Goal: Check status: Check status

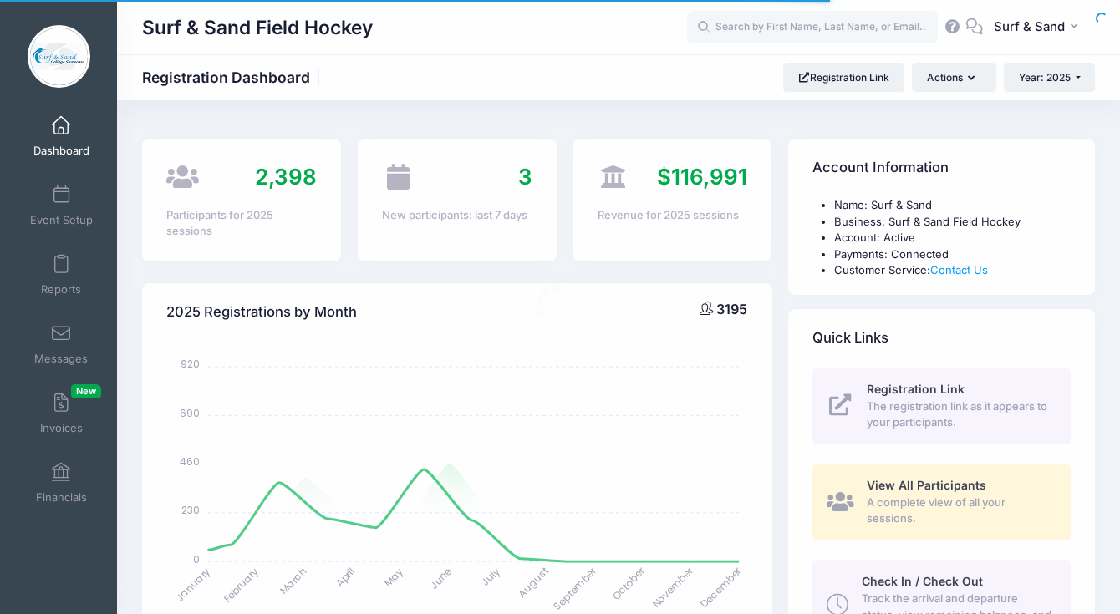
select select
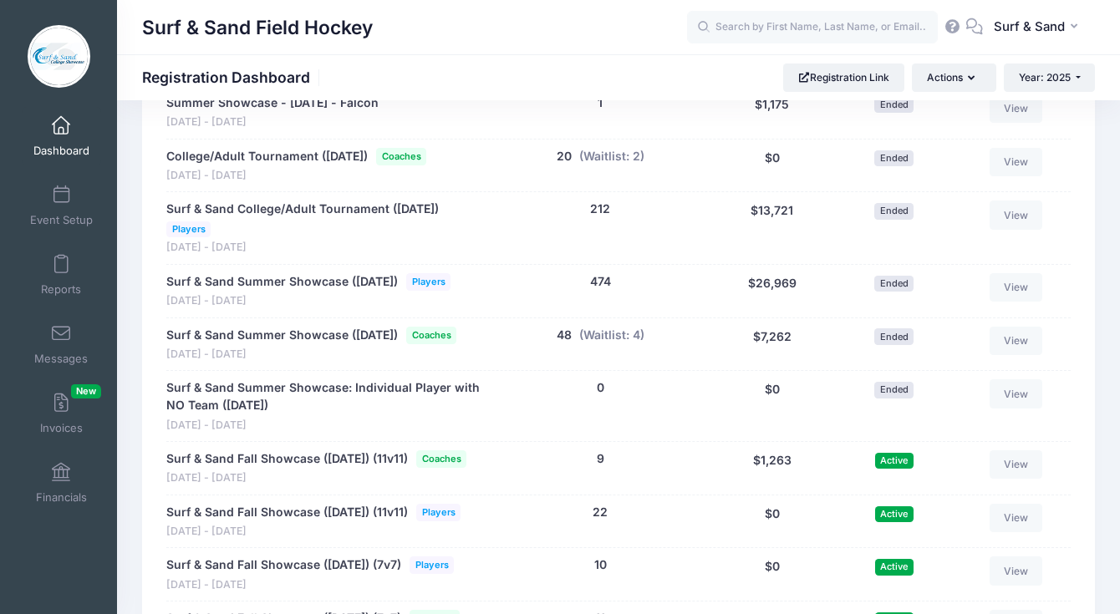
scroll to position [3925, 0]
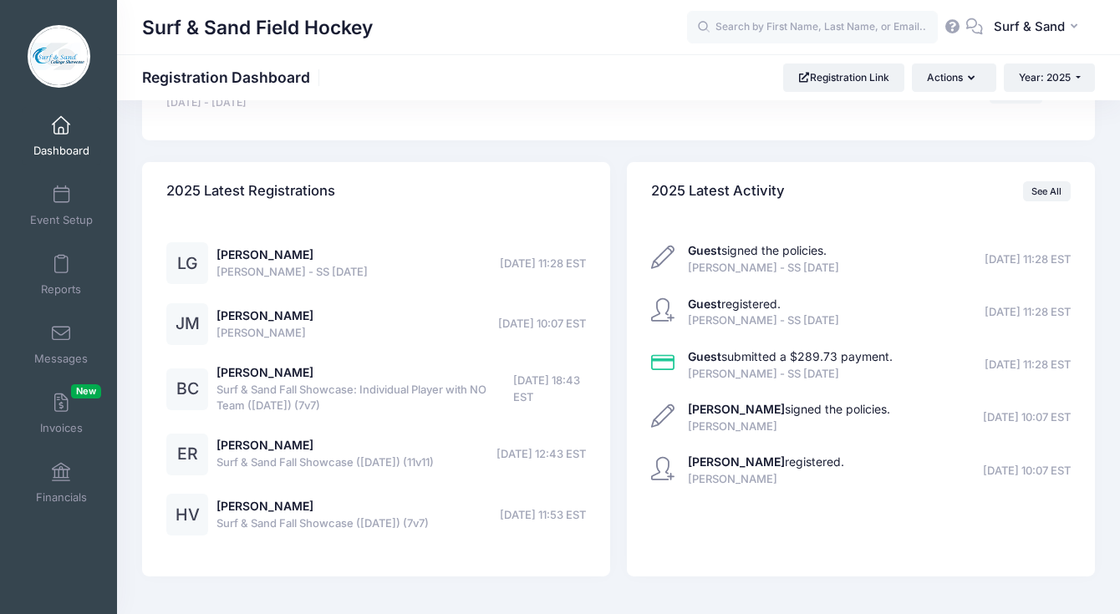
click at [265, 280] on div "Lydia Gilligan Lydia Gilligan - SS Thanksgiving 2025 08/30/2025 11:28 EST" at bounding box center [291, 263] width 151 height 33
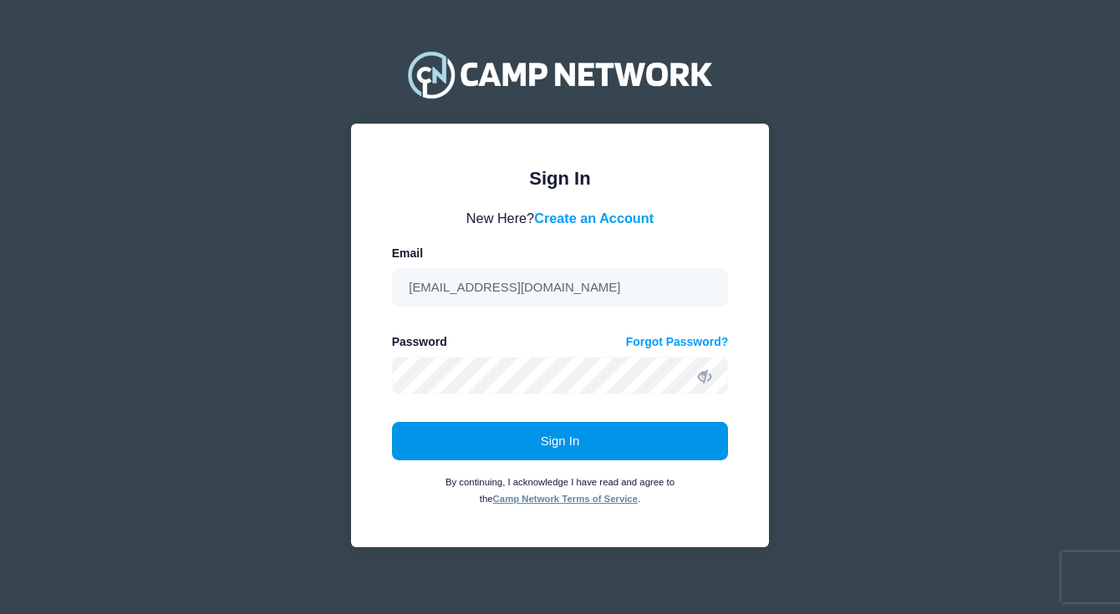
click at [622, 451] on button "Sign In" at bounding box center [560, 441] width 337 height 38
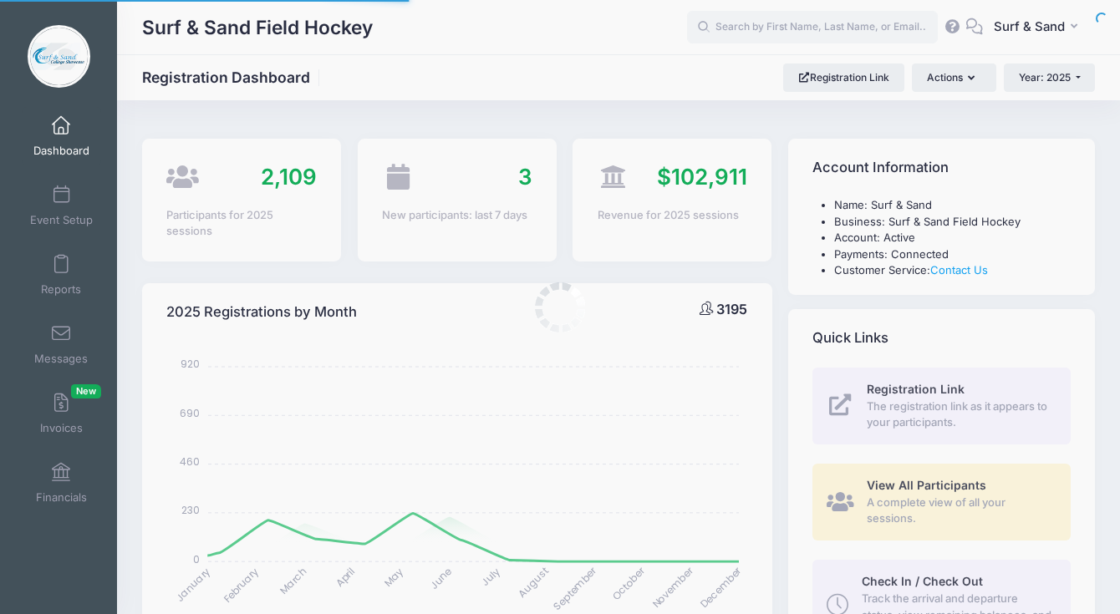
select select
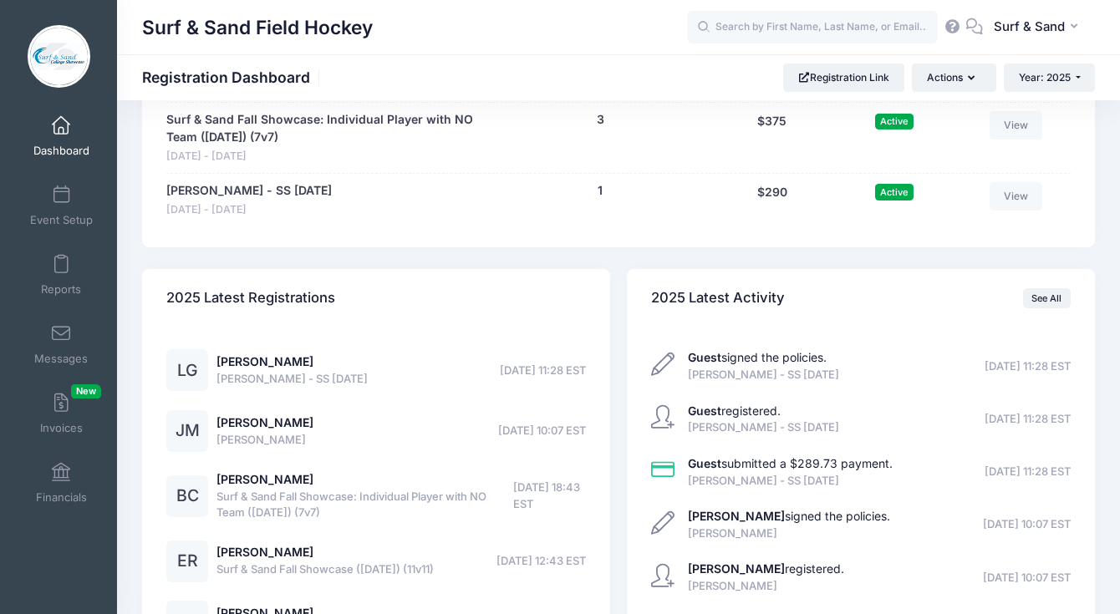
scroll to position [3692, 0]
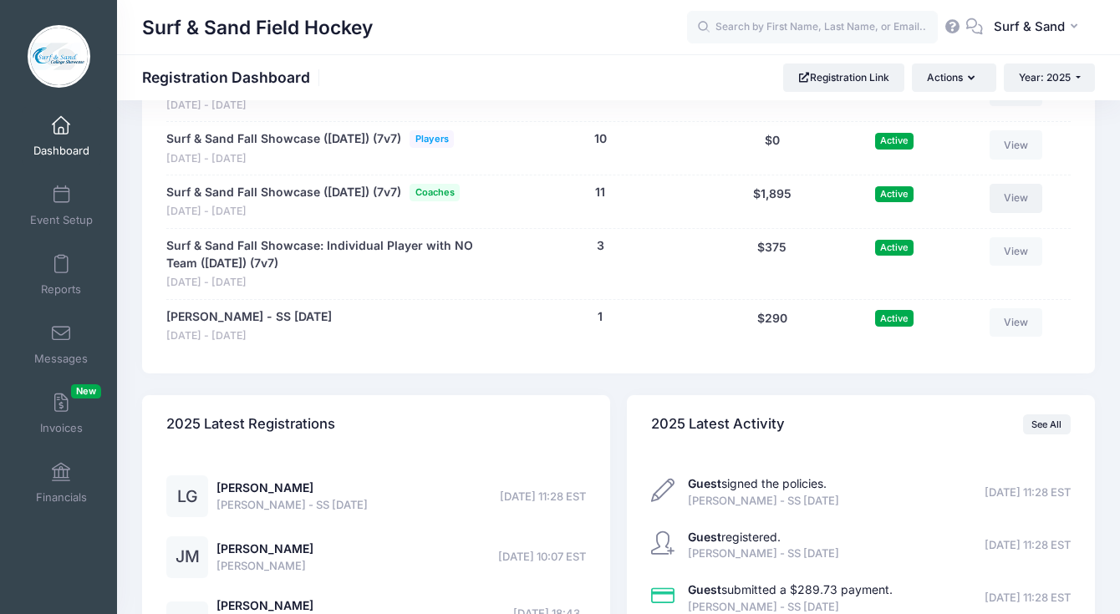
click at [1004, 212] on link "View" at bounding box center [1015, 198] width 53 height 28
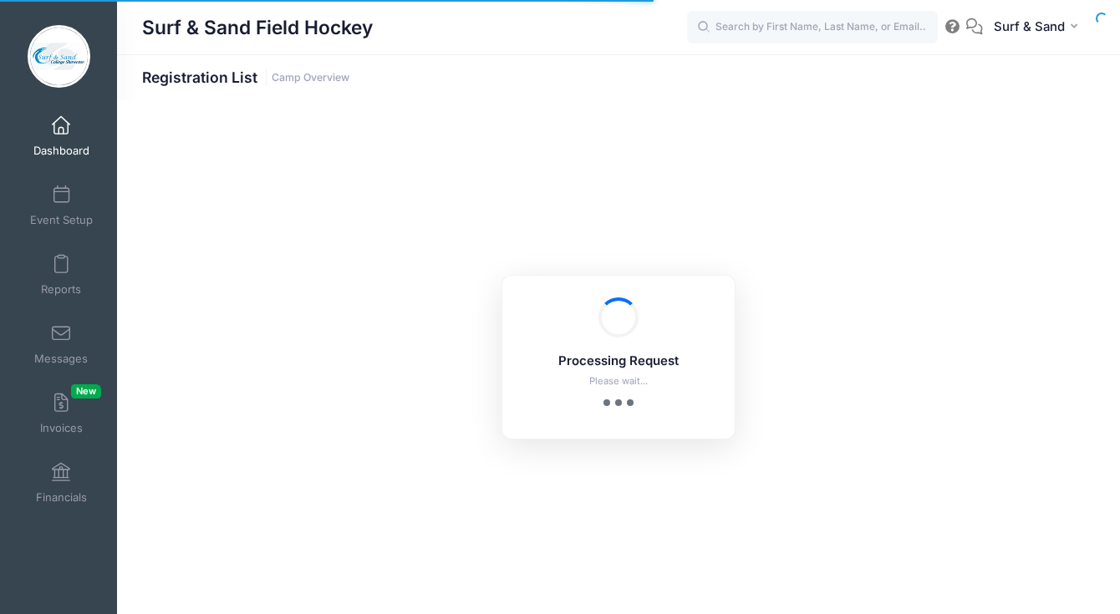
select select "10"
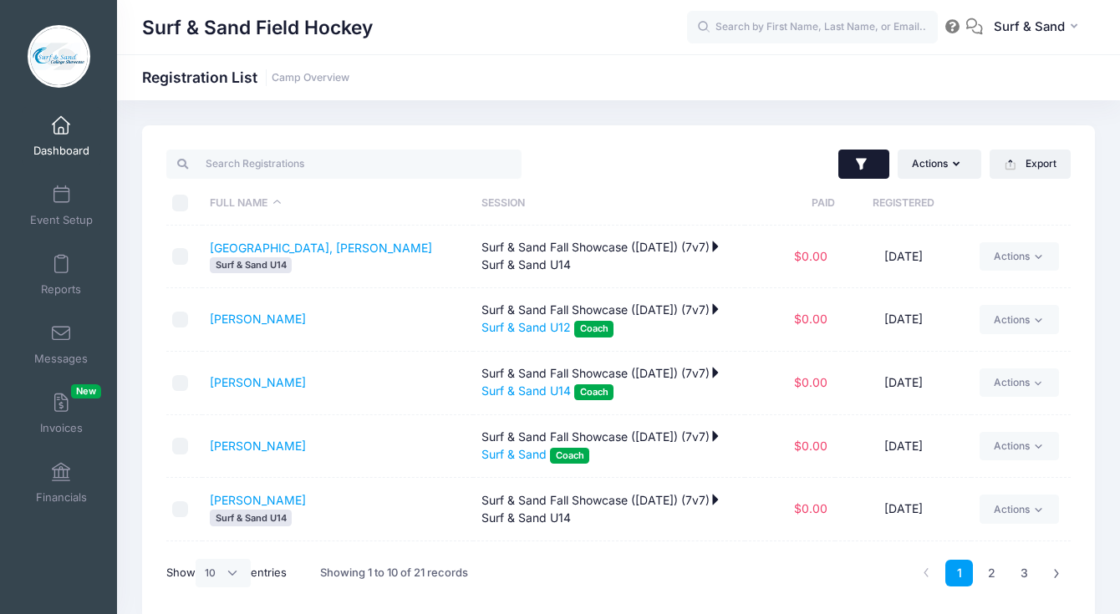
click at [869, 157] on button "button" at bounding box center [863, 165] width 51 height 30
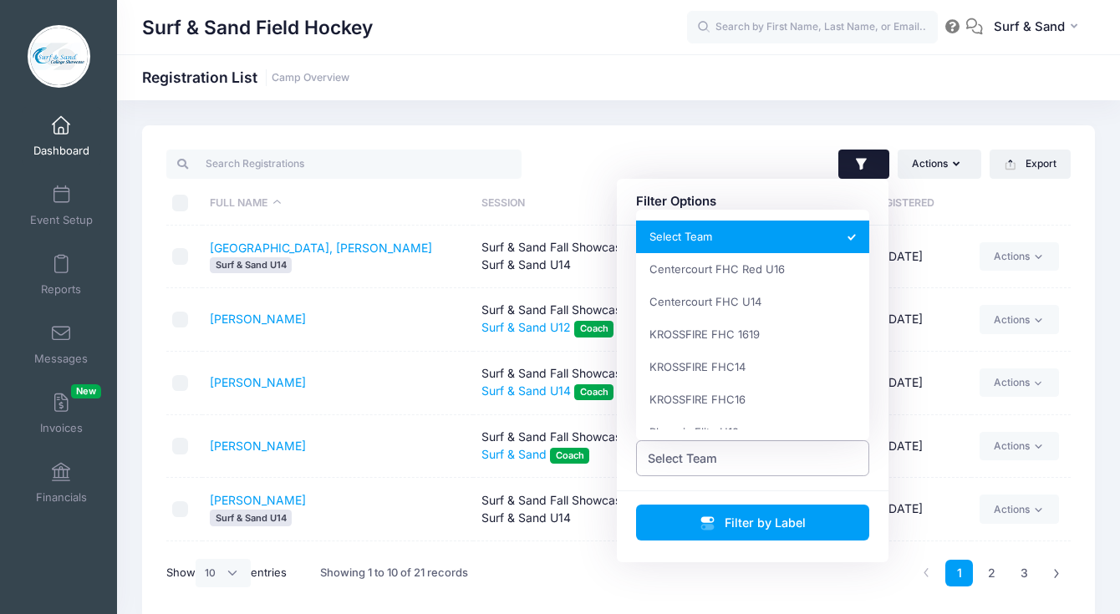
click at [794, 465] on span "Select Team" at bounding box center [753, 458] width 234 height 36
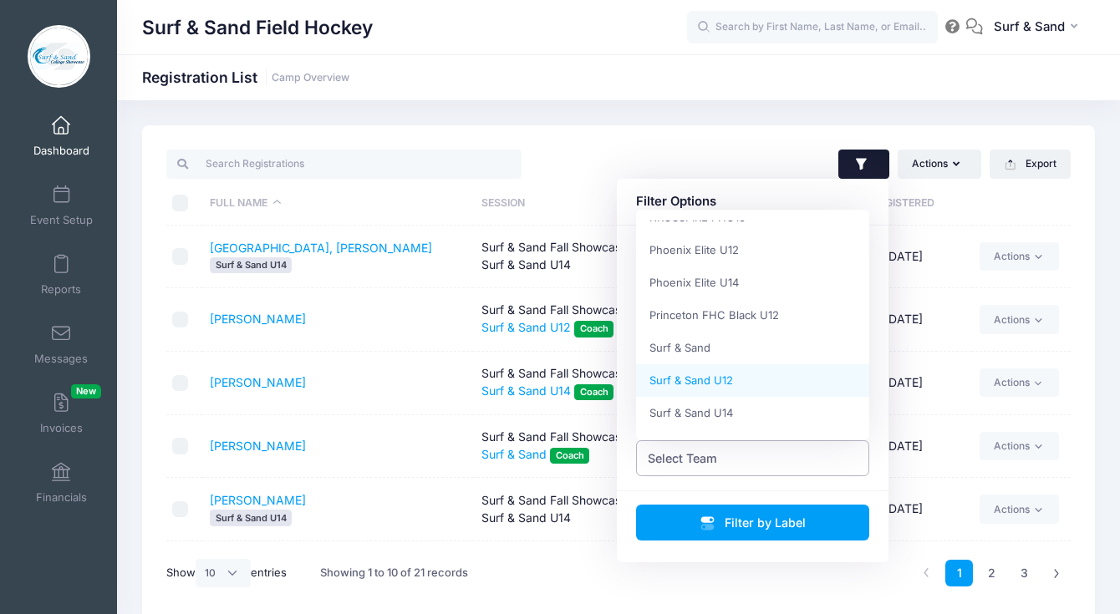
select select "Surf & Sand U12"
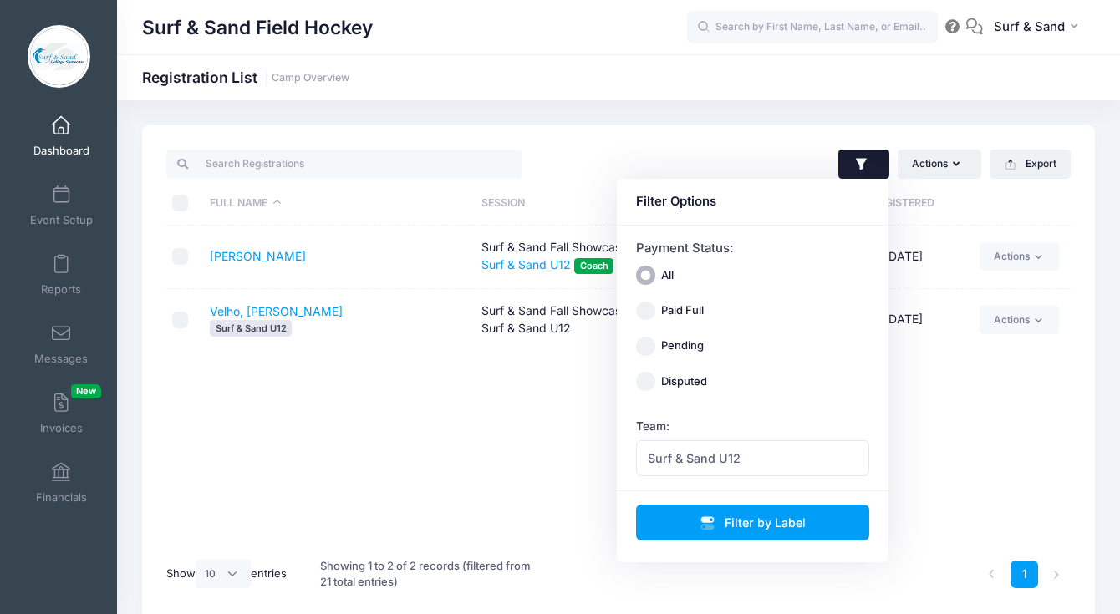
click at [642, 72] on div "Surf & Sand Field Hockey Registration List Camp Overview" at bounding box center [618, 77] width 1003 height 23
